Goal: Find specific page/section: Find specific page/section

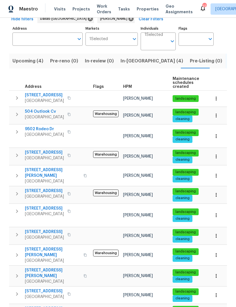
scroll to position [31, 0]
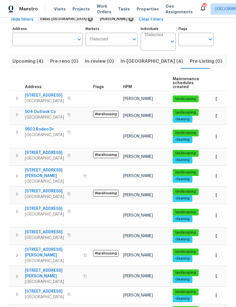
click at [39, 289] on span "[STREET_ADDRESS]" at bounding box center [44, 292] width 39 height 6
click at [131, 65] on span "In-[GEOGRAPHIC_DATA] (4)" at bounding box center [151, 61] width 62 height 8
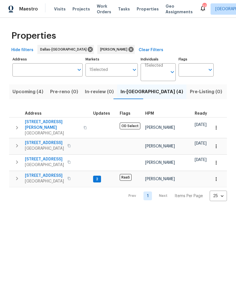
click at [28, 94] on span "Upcoming (4)" at bounding box center [27, 92] width 31 height 8
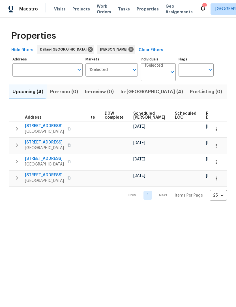
scroll to position [0, 142]
click at [128, 95] on span "In-[GEOGRAPHIC_DATA] (4)" at bounding box center [151, 92] width 62 height 8
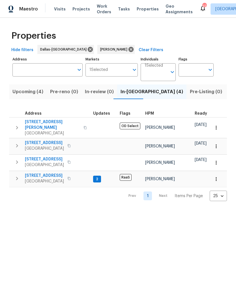
click at [229, 94] on span "Listed (12)" at bounding box center [240, 92] width 23 height 8
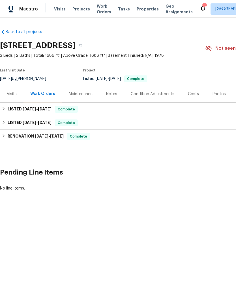
click at [112, 94] on div "Notes" at bounding box center [111, 94] width 11 height 6
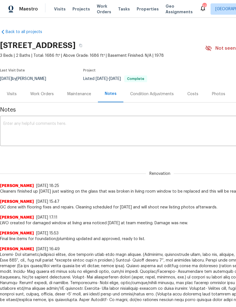
click at [12, 93] on div "Visits" at bounding box center [12, 94] width 10 height 6
